Goal: Find specific fact

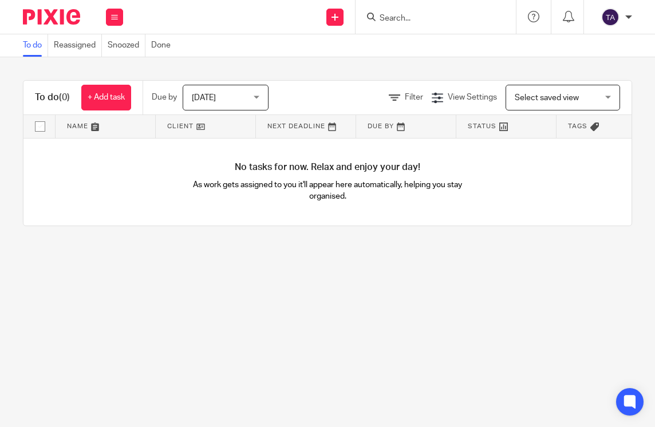
click at [413, 26] on div at bounding box center [435, 17] width 160 height 34
click at [413, 18] on input "Search" at bounding box center [429, 19] width 103 height 10
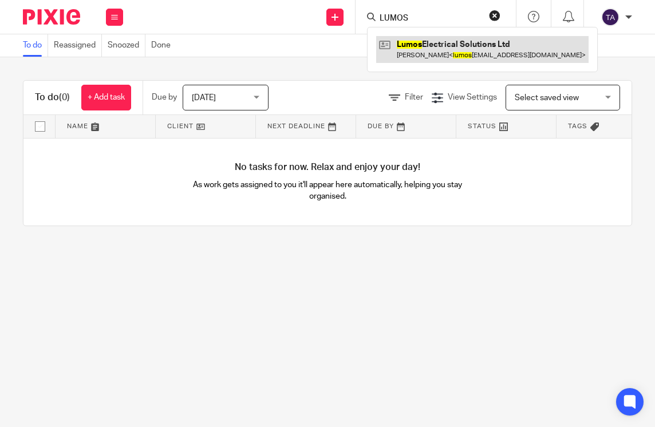
type input "LUMOS"
click at [431, 51] on link at bounding box center [482, 49] width 212 height 26
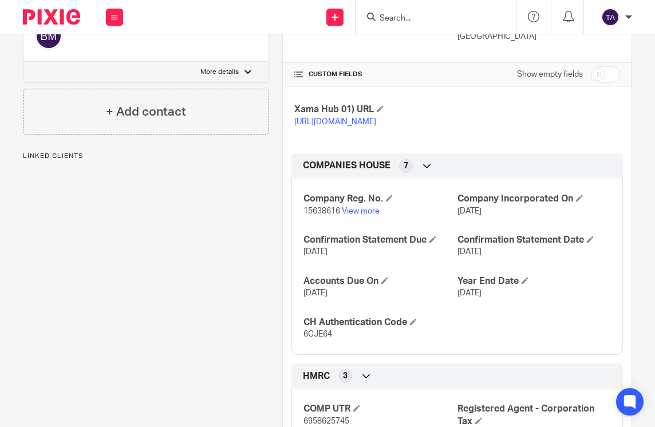
scroll to position [286, 0]
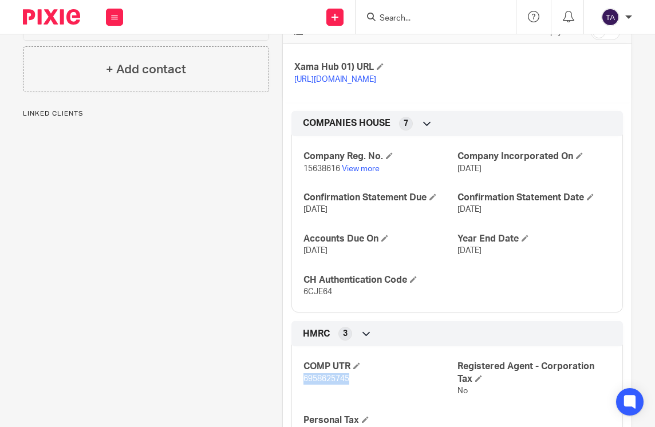
drag, startPoint x: 358, startPoint y: 399, endPoint x: 298, endPoint y: 399, distance: 60.1
click at [298, 399] on div "COMP UTR 6958625745 Registered Agent - Corporation Tax No Personal Tax No" at bounding box center [456, 395] width 331 height 115
copy span "6958625745"
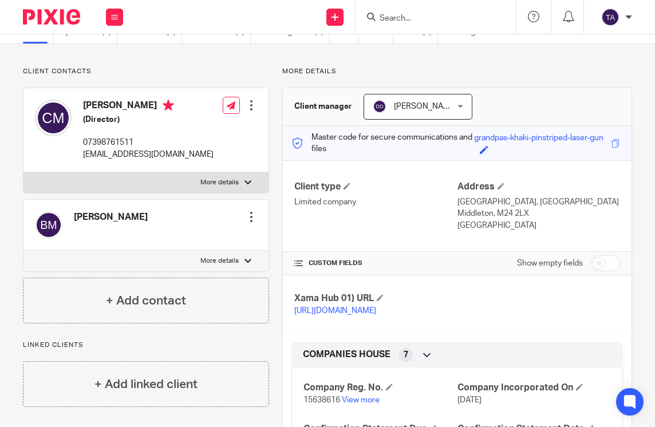
scroll to position [0, 0]
